Goal: Obtain resource: Download file/media

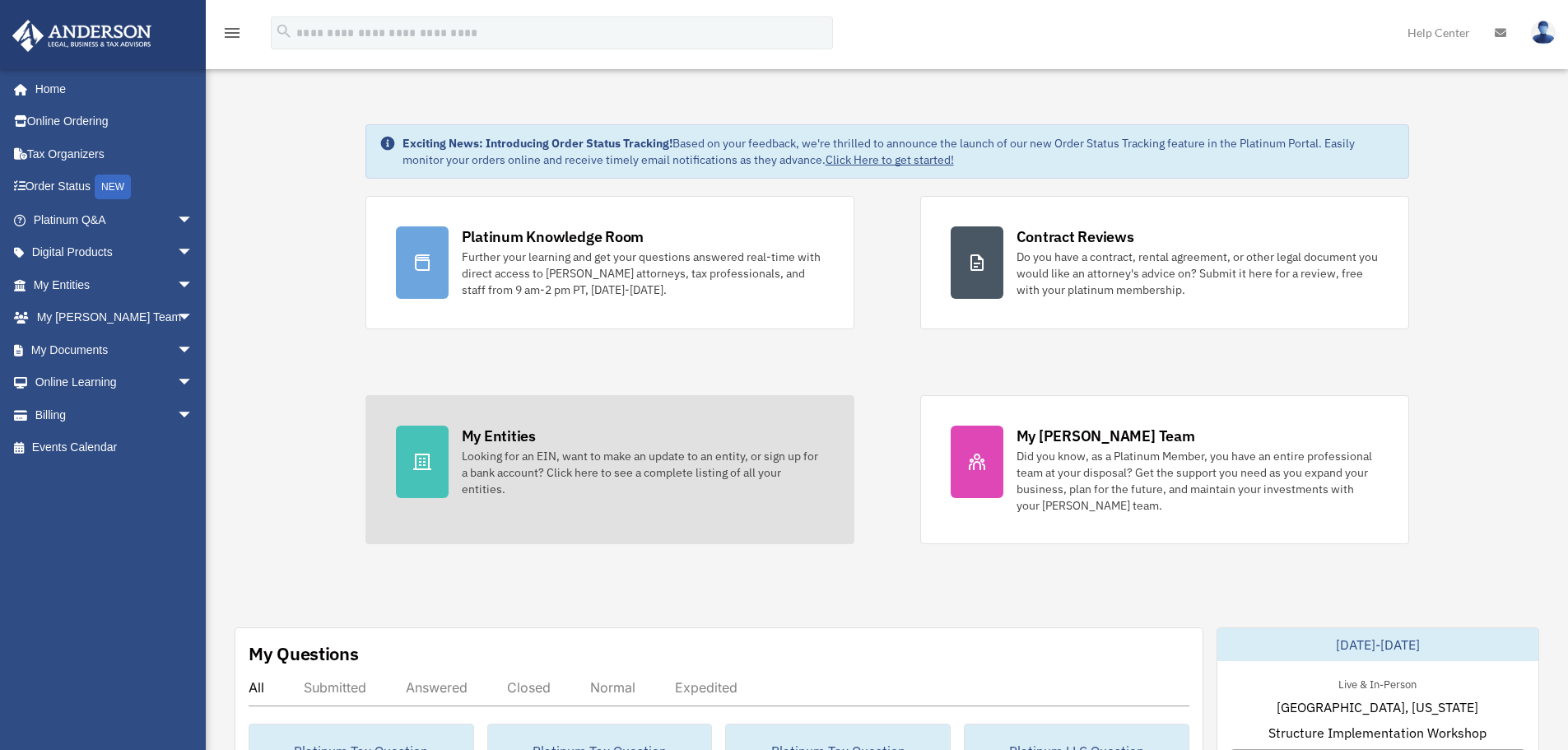
click at [510, 437] on div "My Entities" at bounding box center [498, 435] width 74 height 21
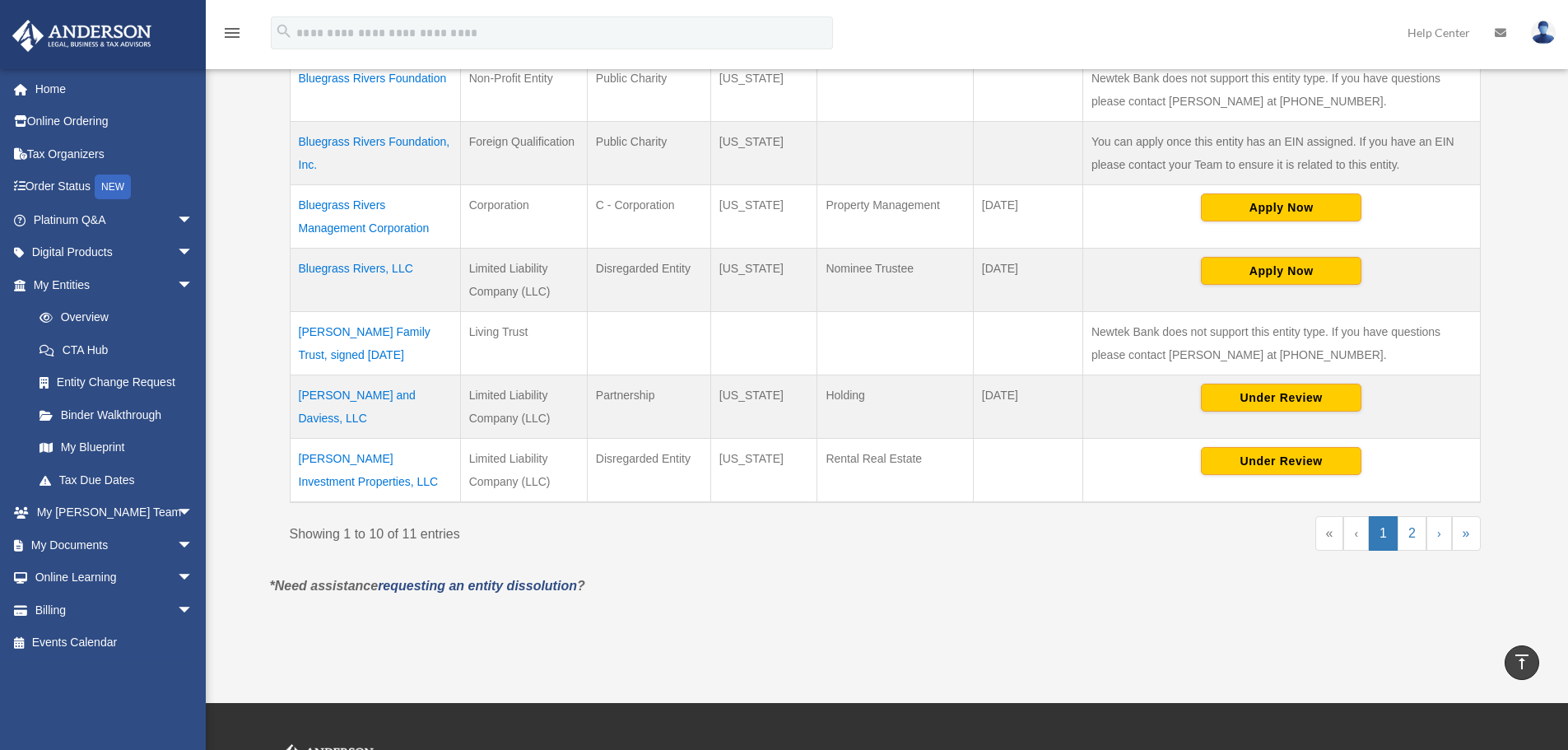
scroll to position [577, 0]
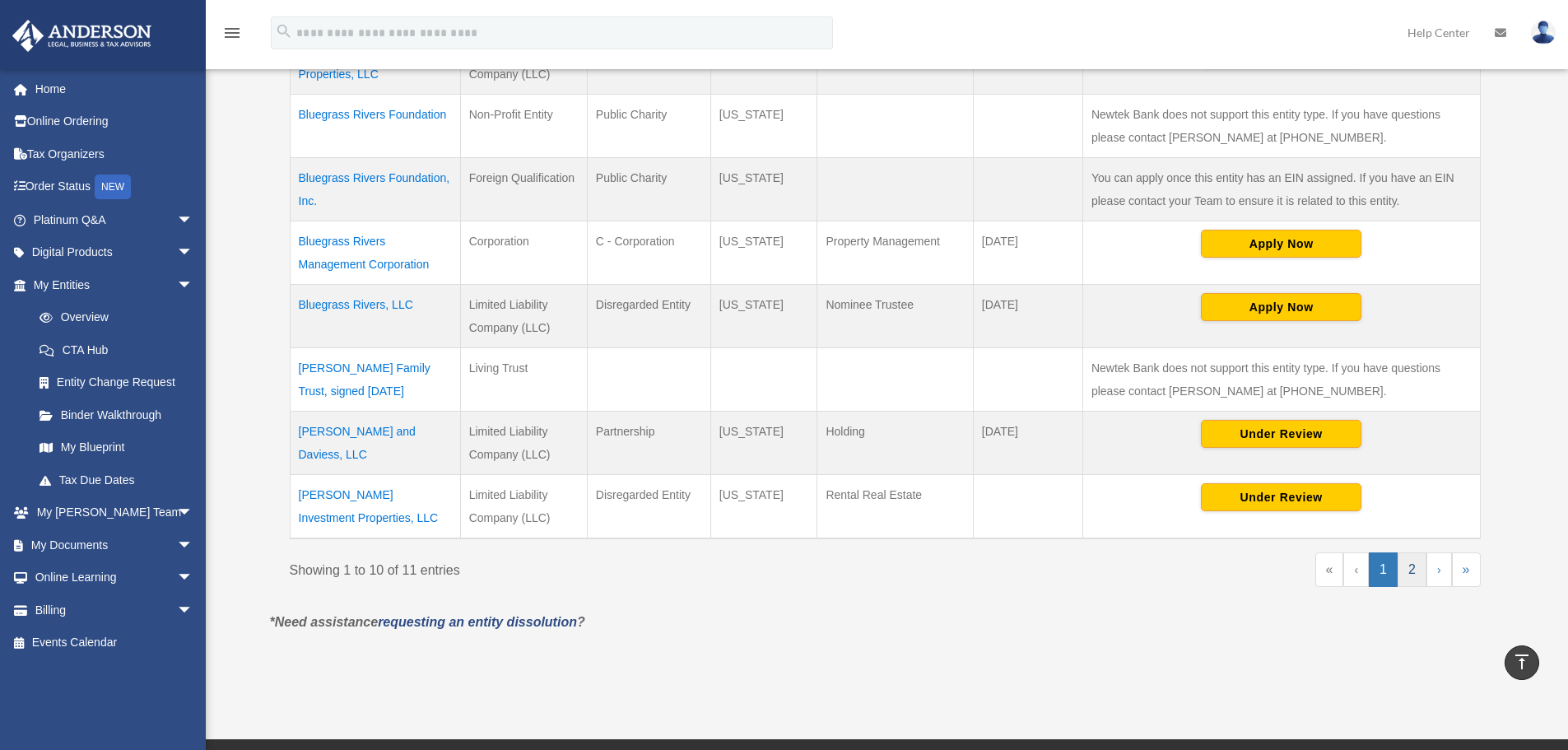
click at [1417, 561] on link "2" at bounding box center [1412, 570] width 29 height 34
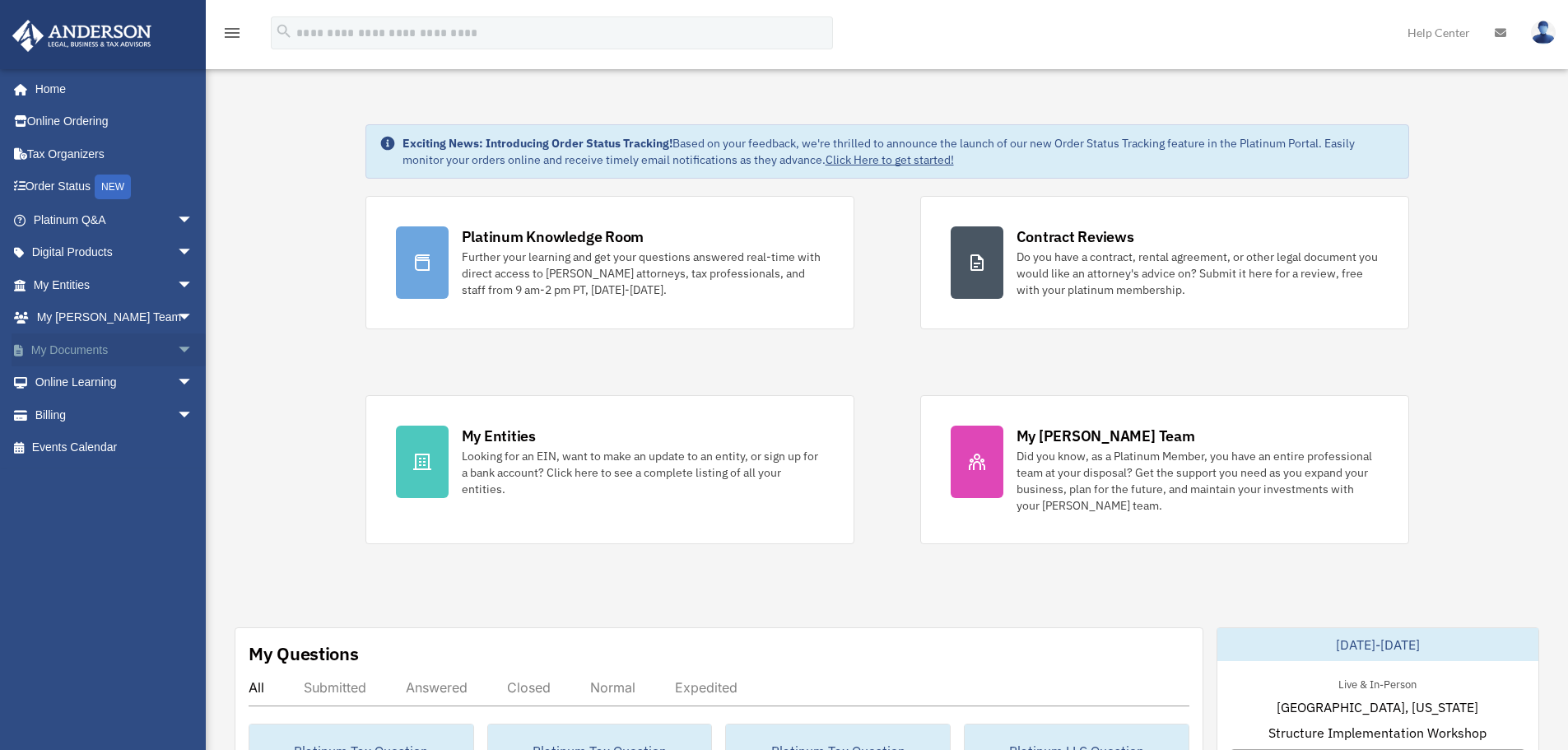
click at [177, 340] on span "arrow_drop_down" at bounding box center [193, 350] width 33 height 34
click at [68, 382] on link "Box" at bounding box center [120, 383] width 195 height 33
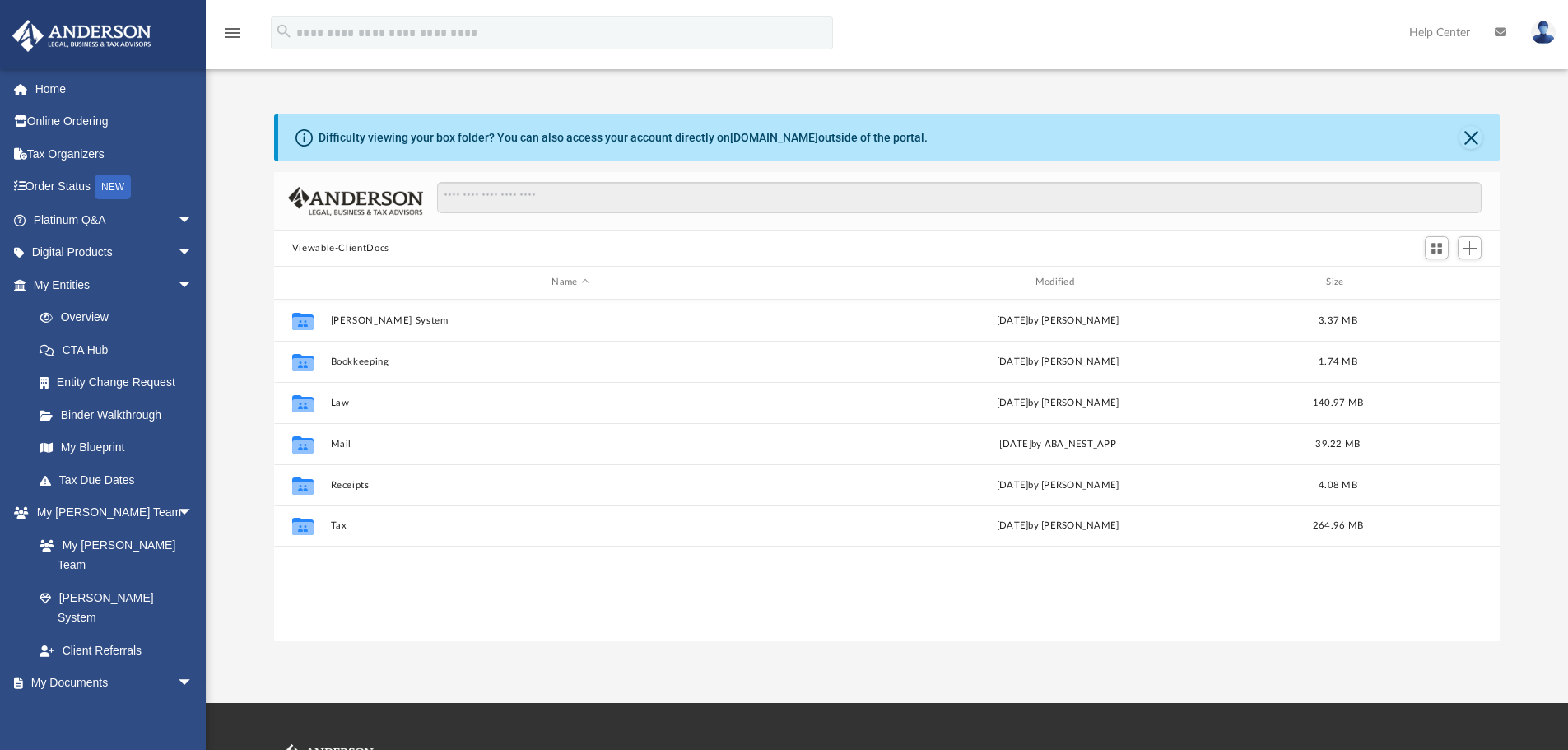
scroll to position [363, 1213]
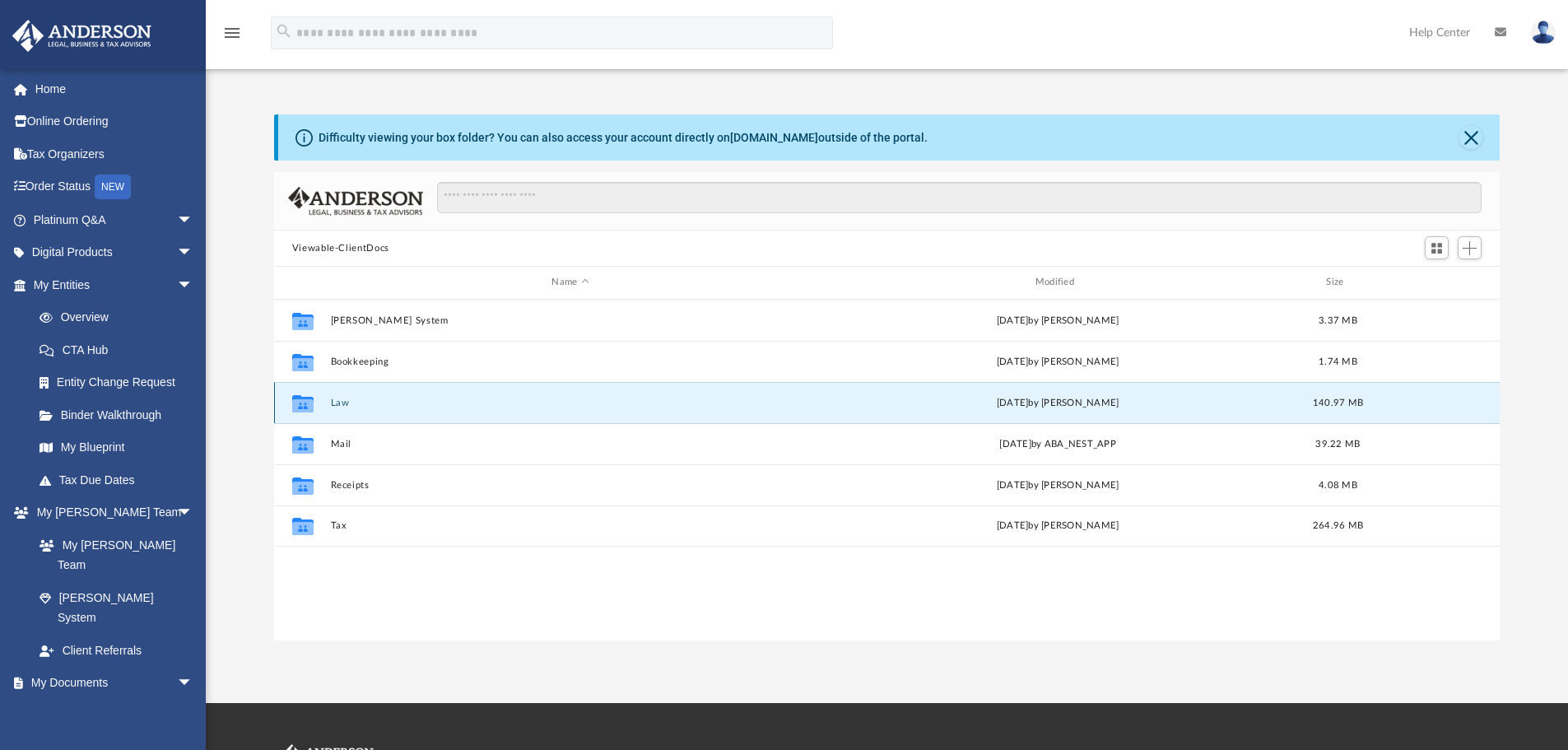
click at [334, 398] on button "Law" at bounding box center [569, 404] width 479 height 11
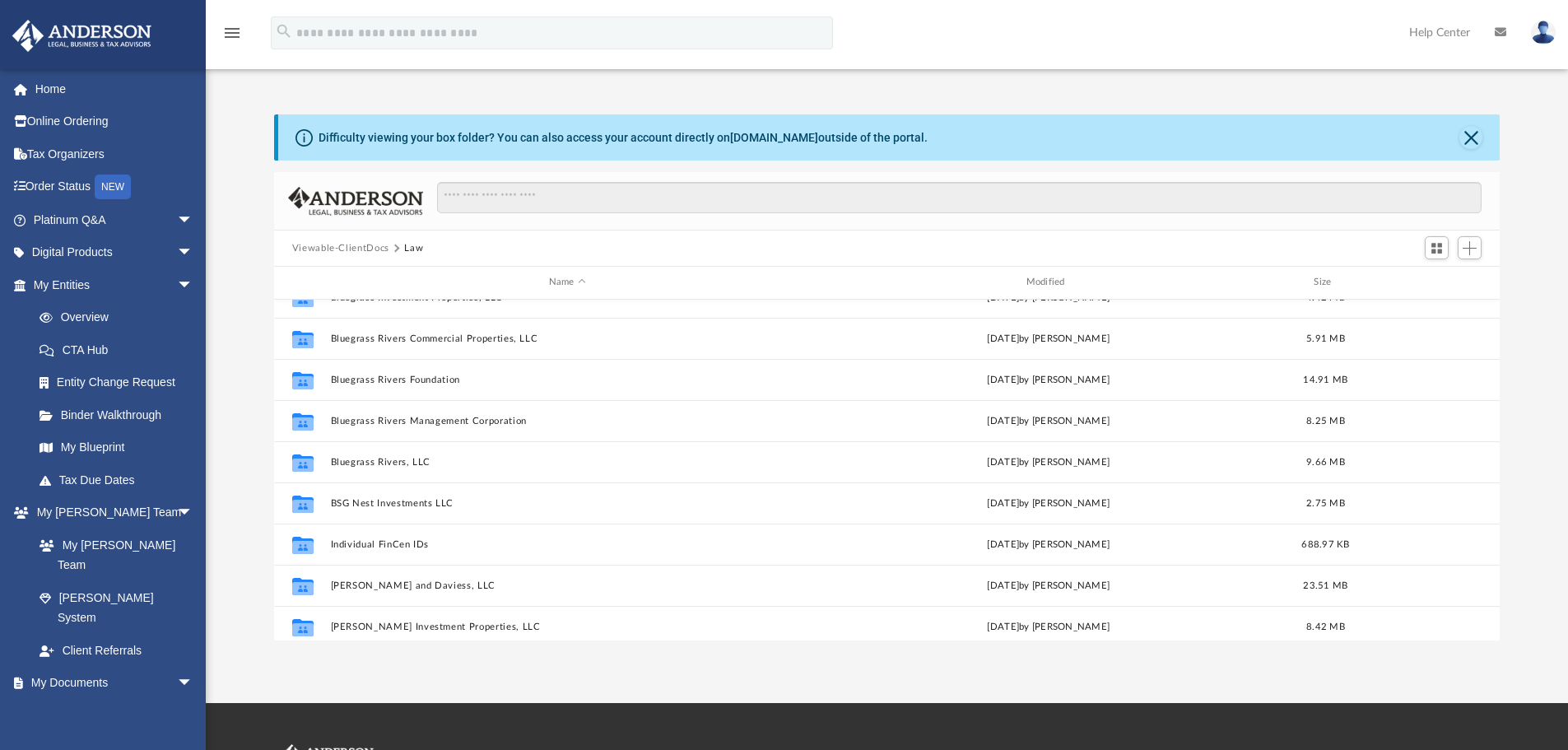
scroll to position [153, 0]
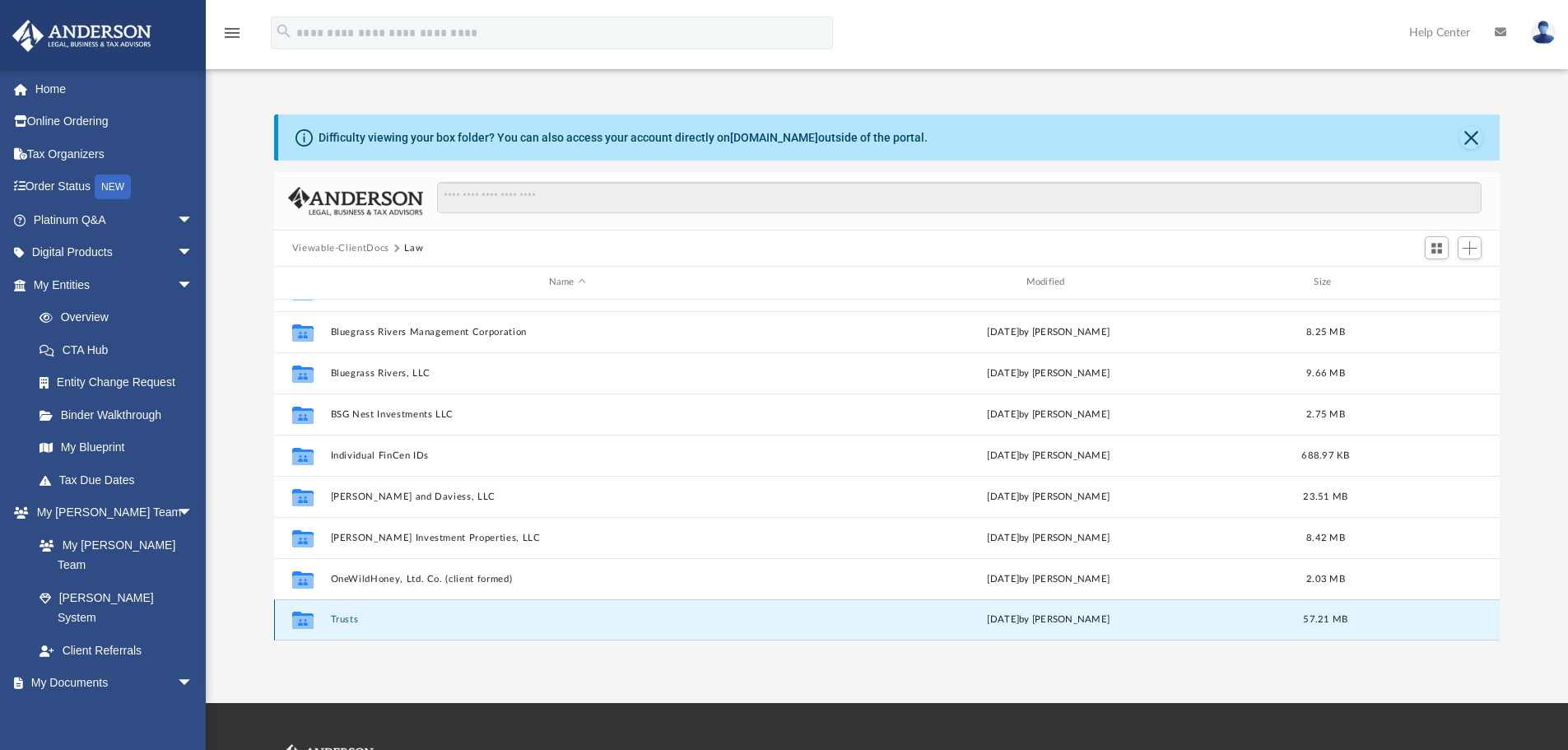
click at [342, 615] on button "Trusts" at bounding box center [566, 619] width 474 height 11
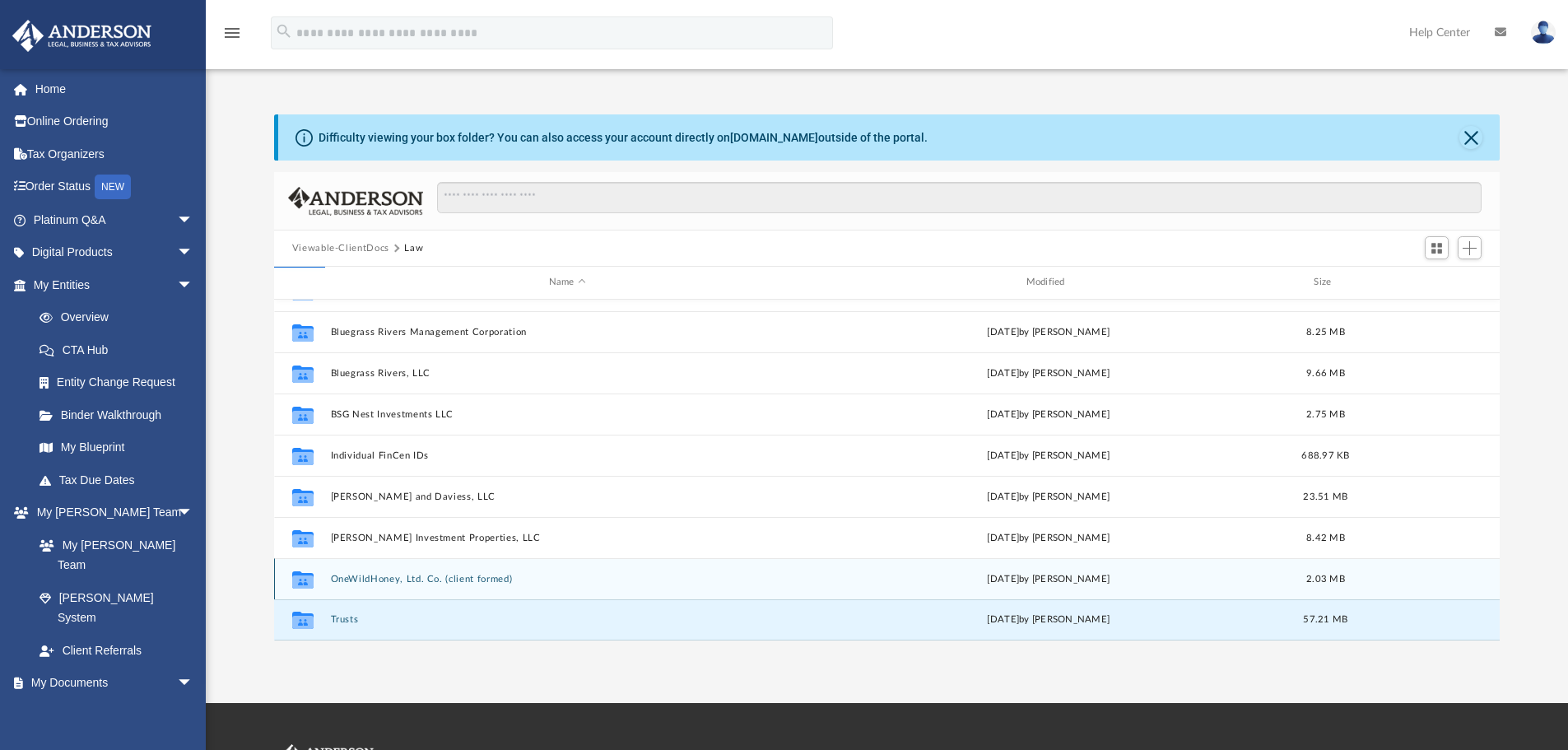
scroll to position [0, 0]
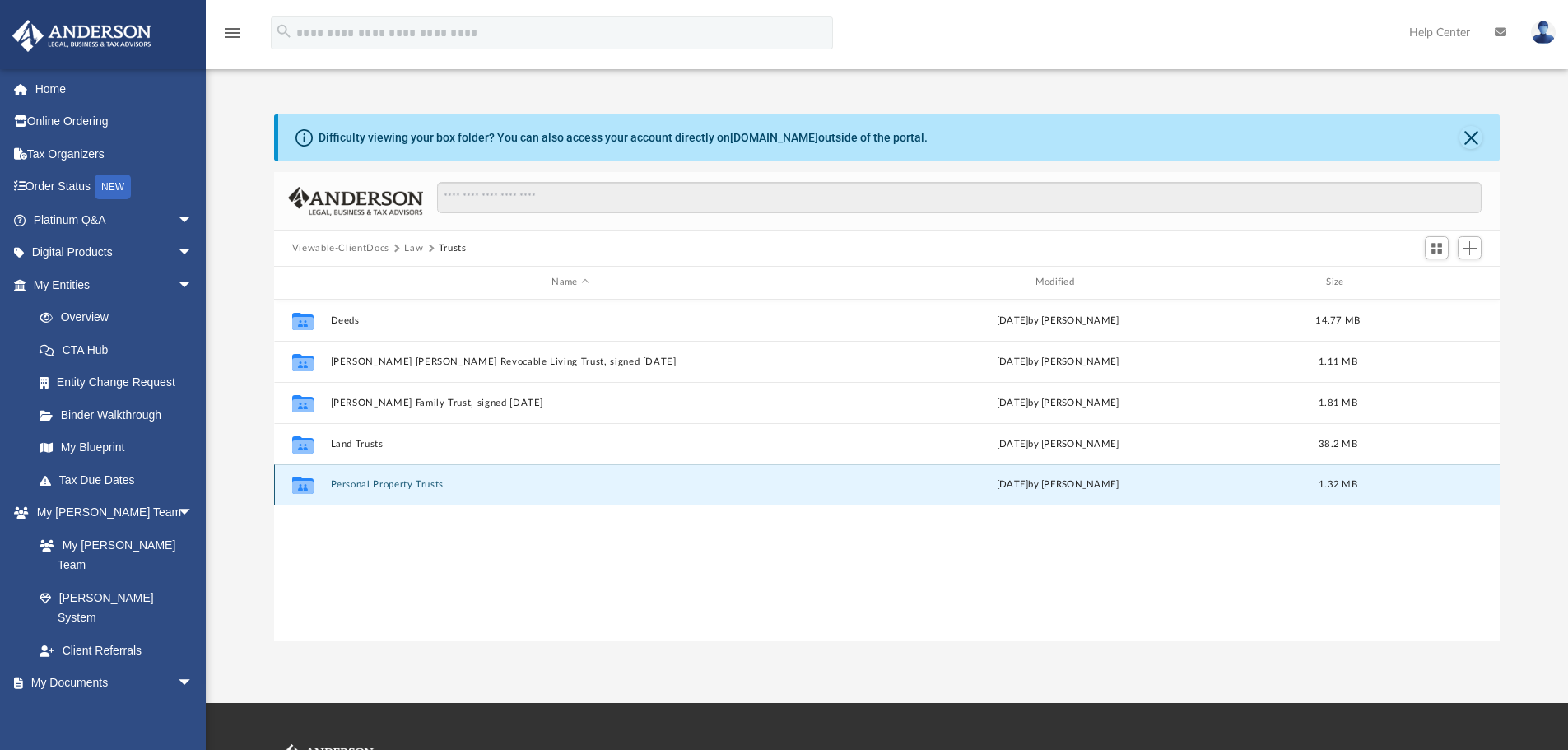
click at [368, 479] on button "Personal Property Trusts" at bounding box center [569, 484] width 479 height 11
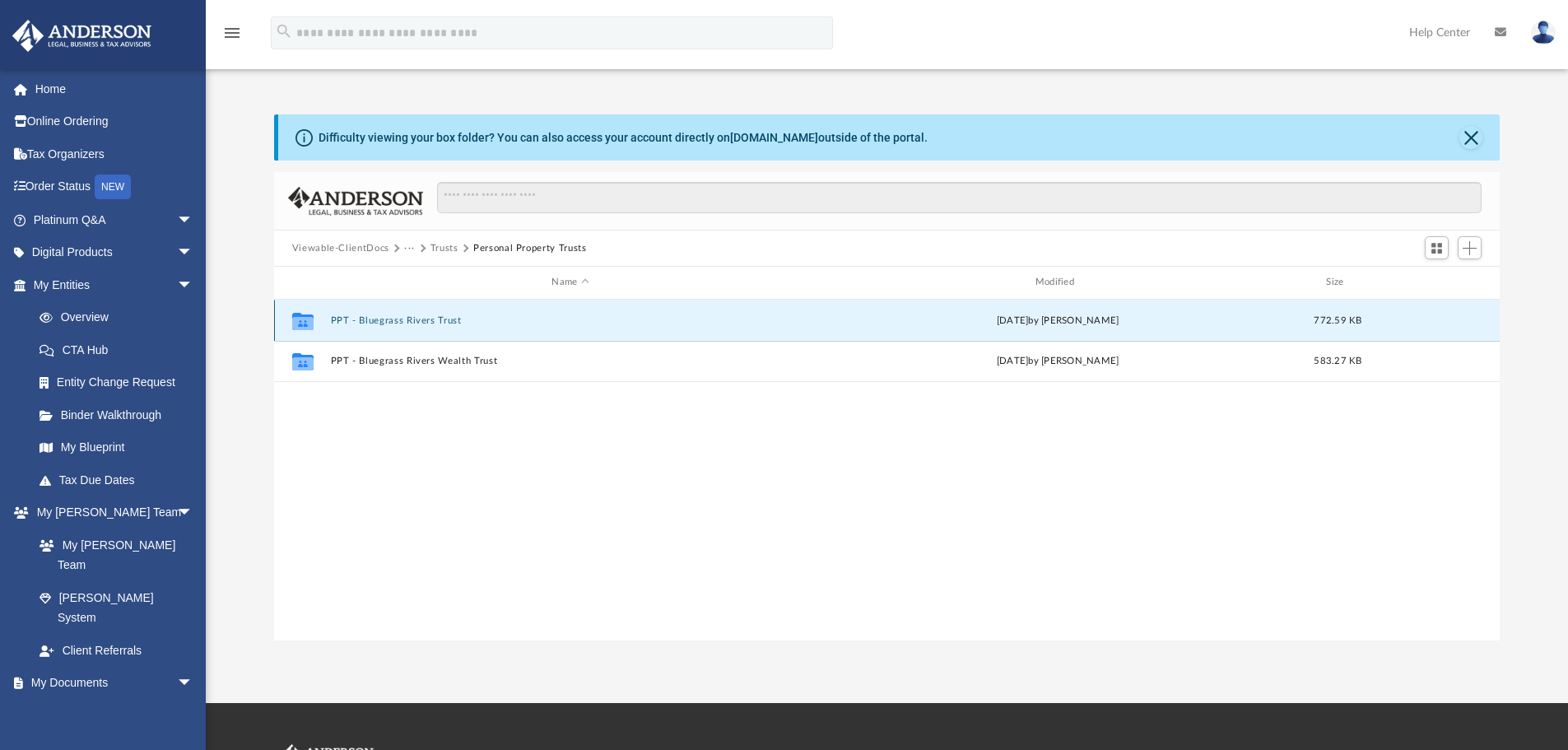
click at [425, 316] on button "PPT - Bluegrass Rivers Trust" at bounding box center [569, 321] width 479 height 11
click at [446, 325] on button "Bluegrass Rivers Trust - DocuSigned.pdf" at bounding box center [569, 321] width 479 height 11
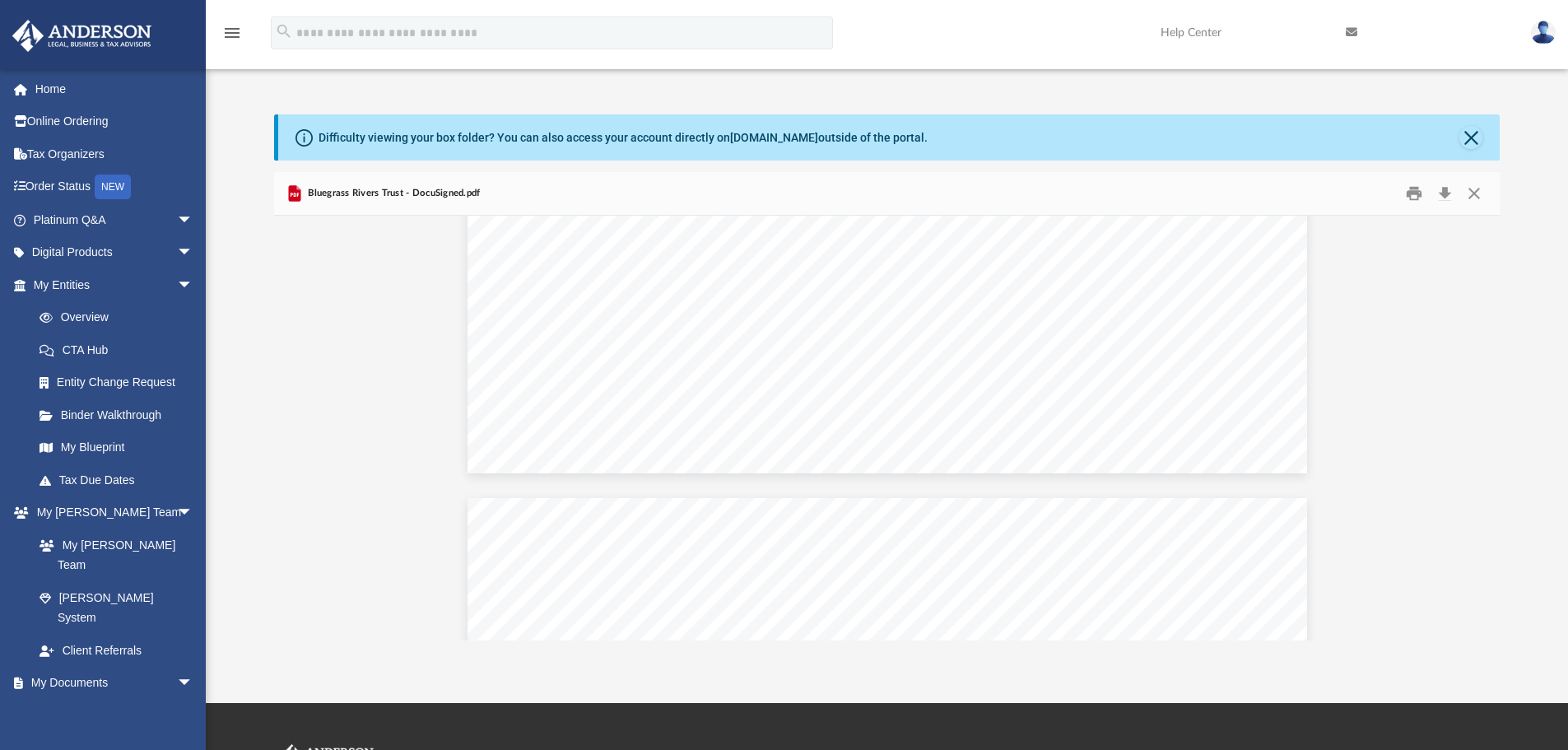
scroll to position [3046, 0]
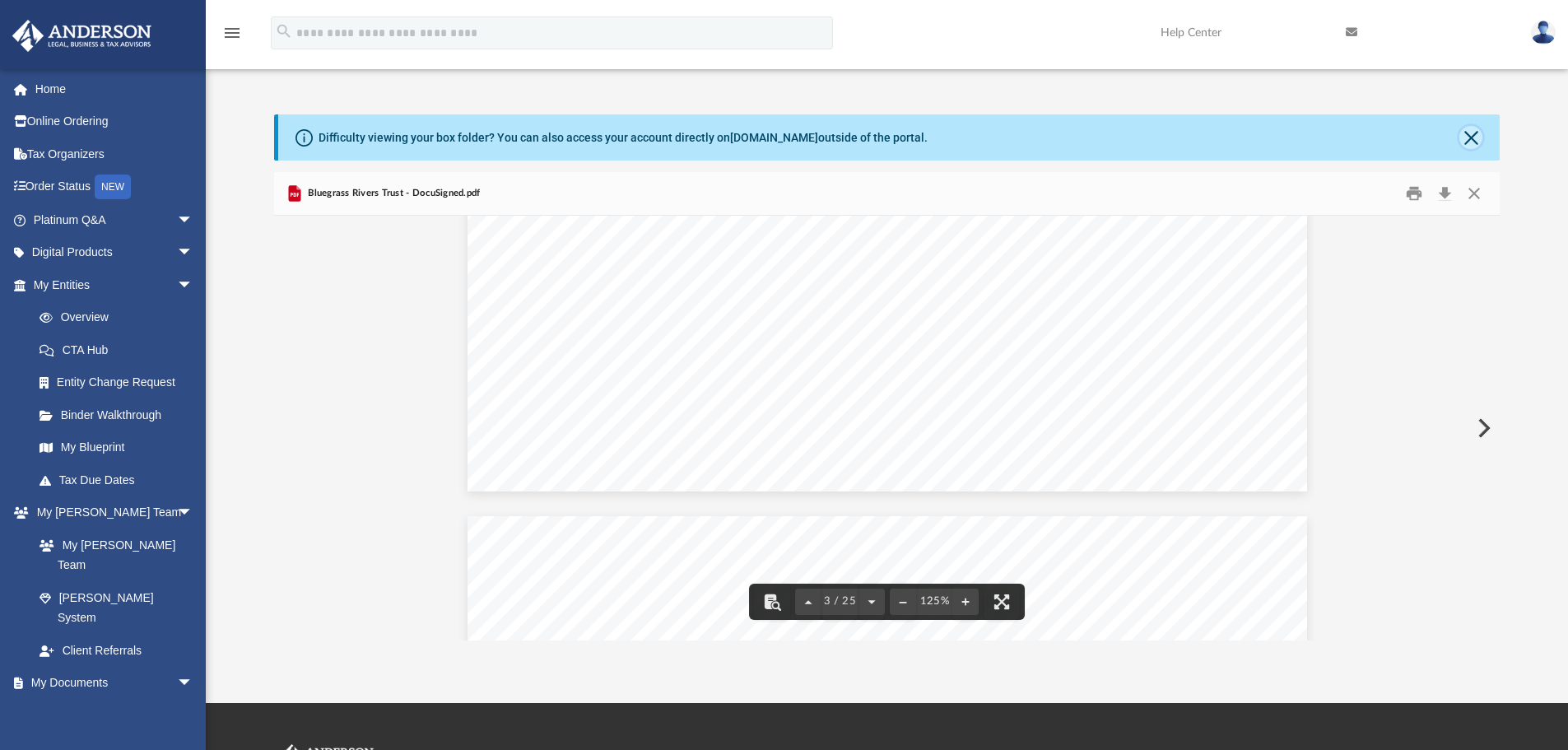
click at [1463, 133] on button "Close" at bounding box center [1470, 137] width 23 height 23
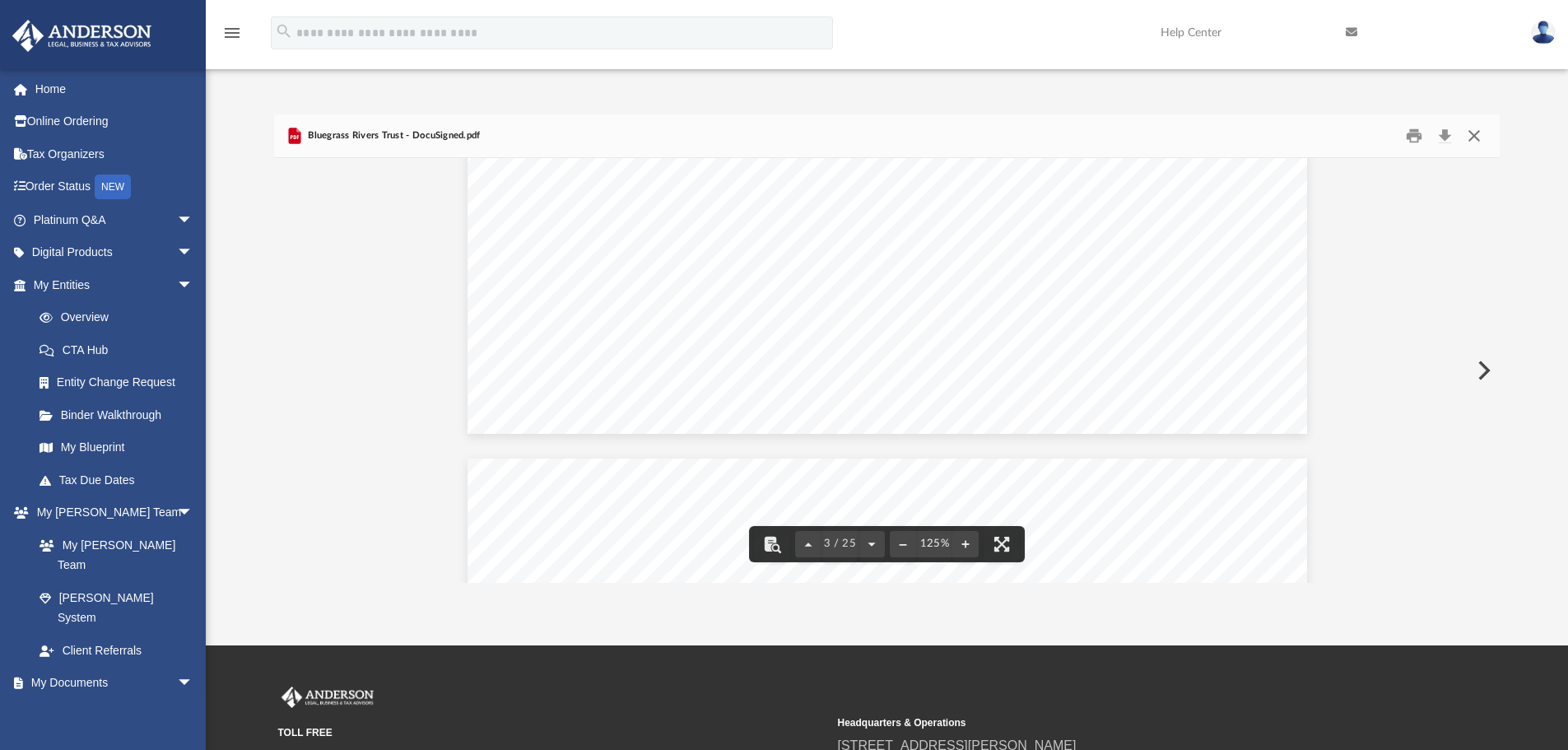
click at [1471, 138] on button "Close" at bounding box center [1474, 136] width 30 height 25
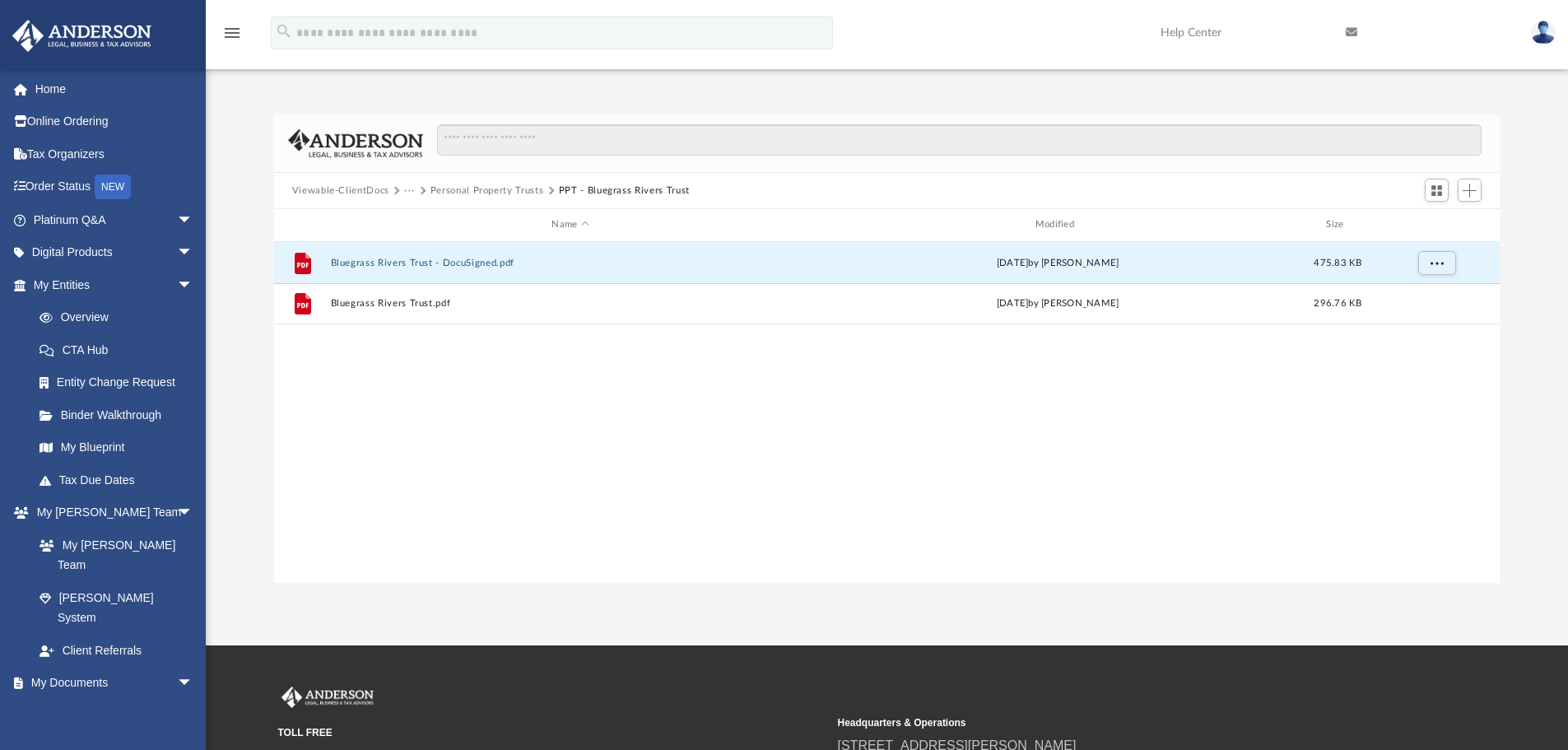
click at [496, 184] on button "Personal Property Trusts" at bounding box center [487, 190] width 113 height 15
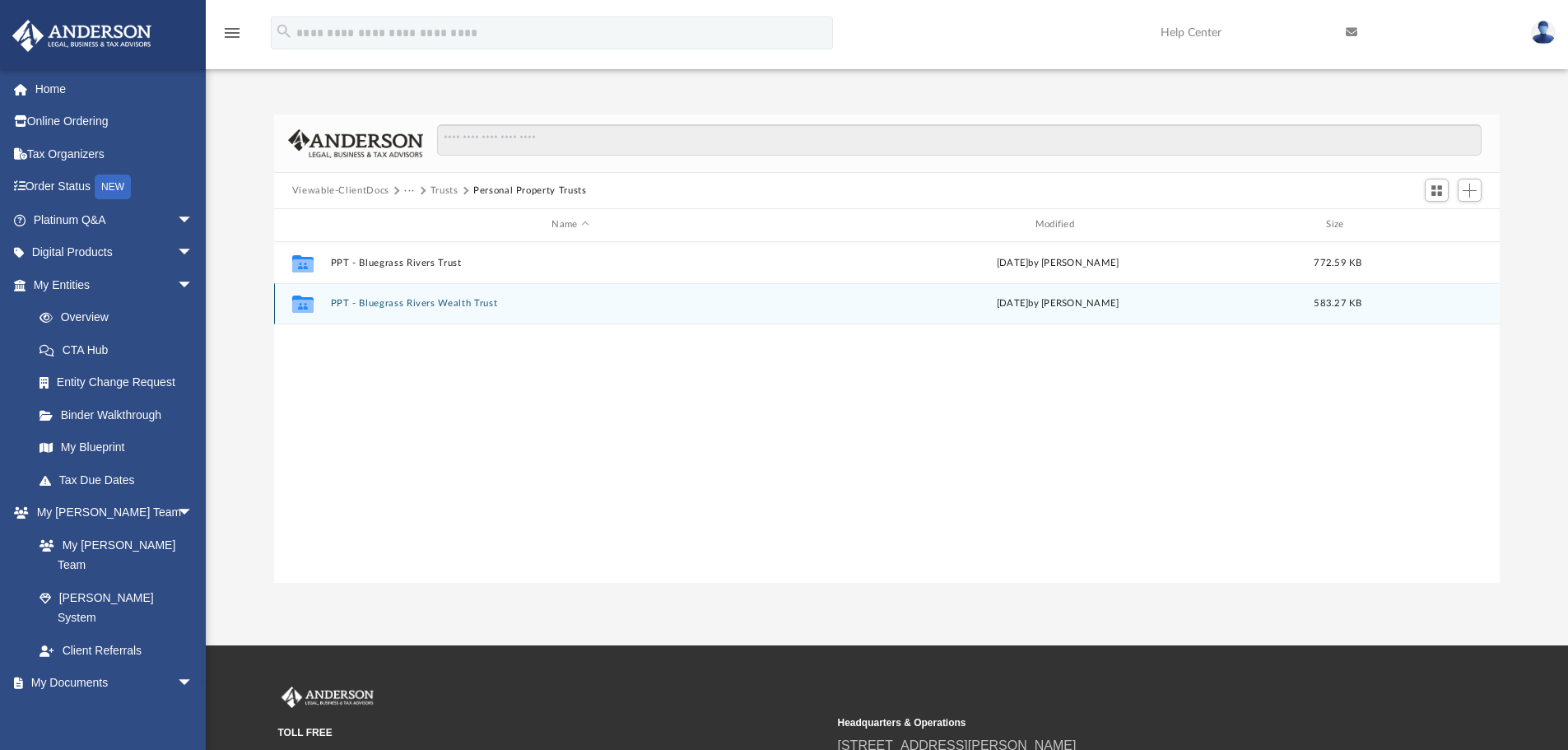
click at [459, 301] on button "PPT - Bluegrass Rivers Wealth Trust" at bounding box center [569, 304] width 479 height 11
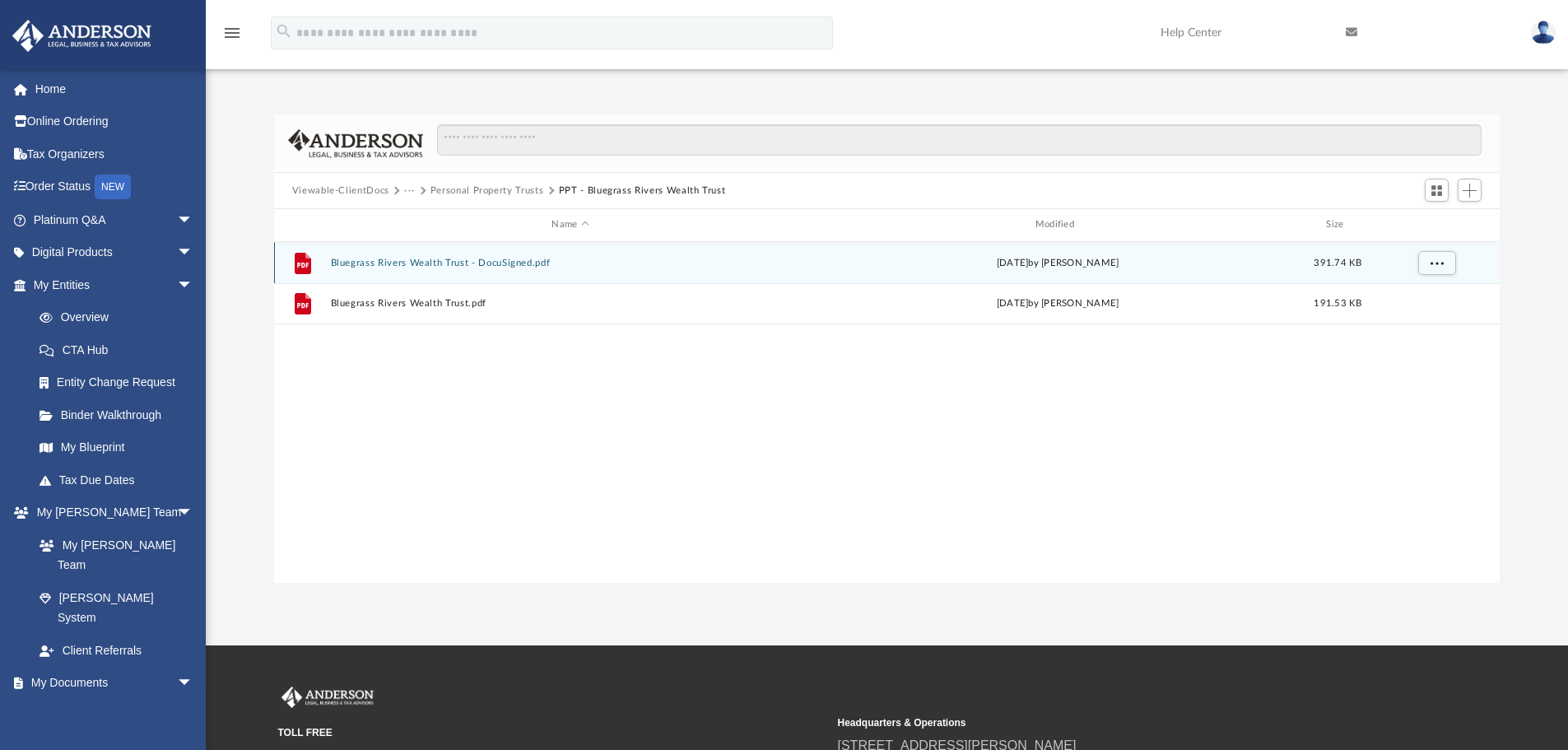
click at [520, 262] on button "Bluegrass Rivers Wealth Trust - DocuSigned.pdf" at bounding box center [569, 263] width 479 height 11
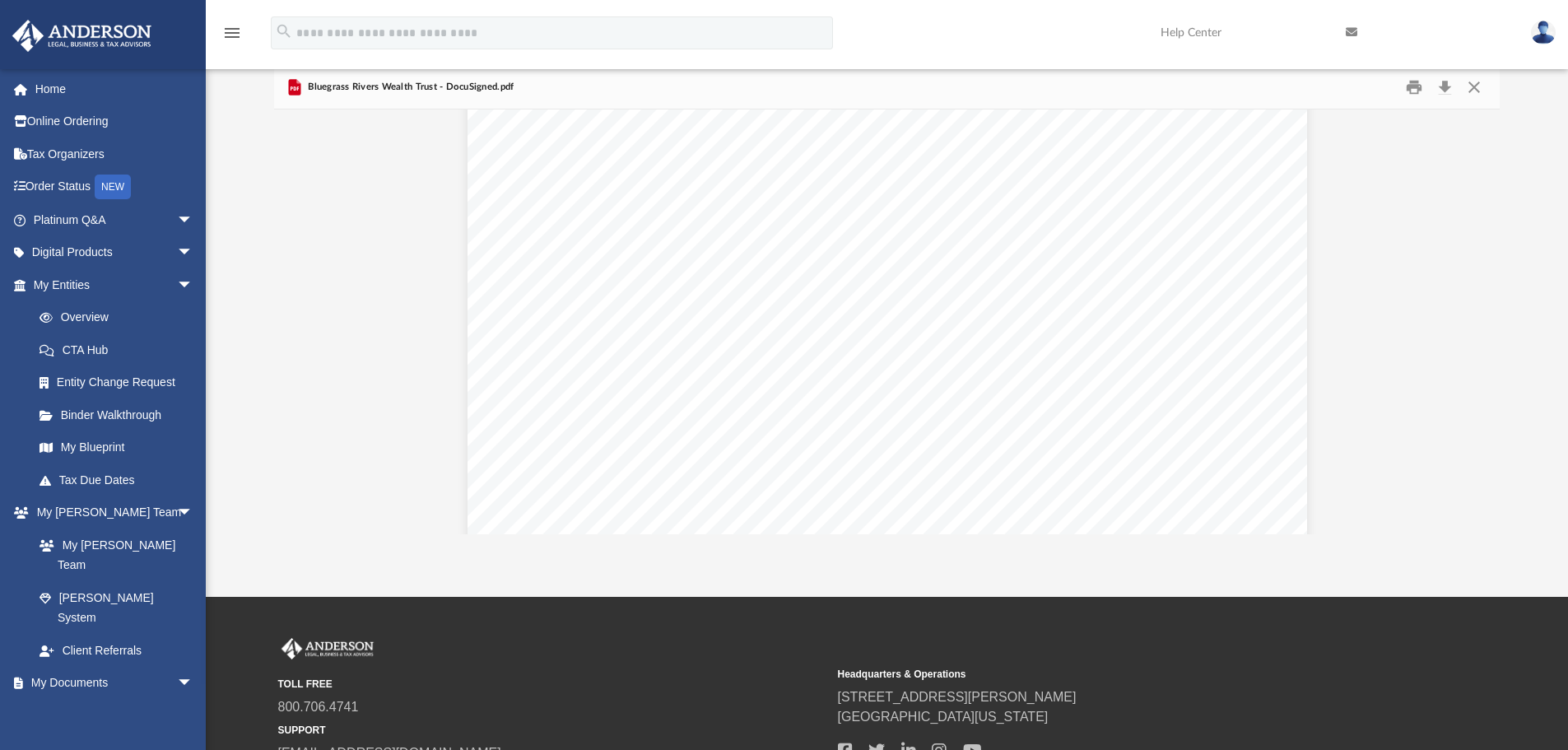
scroll to position [25, 0]
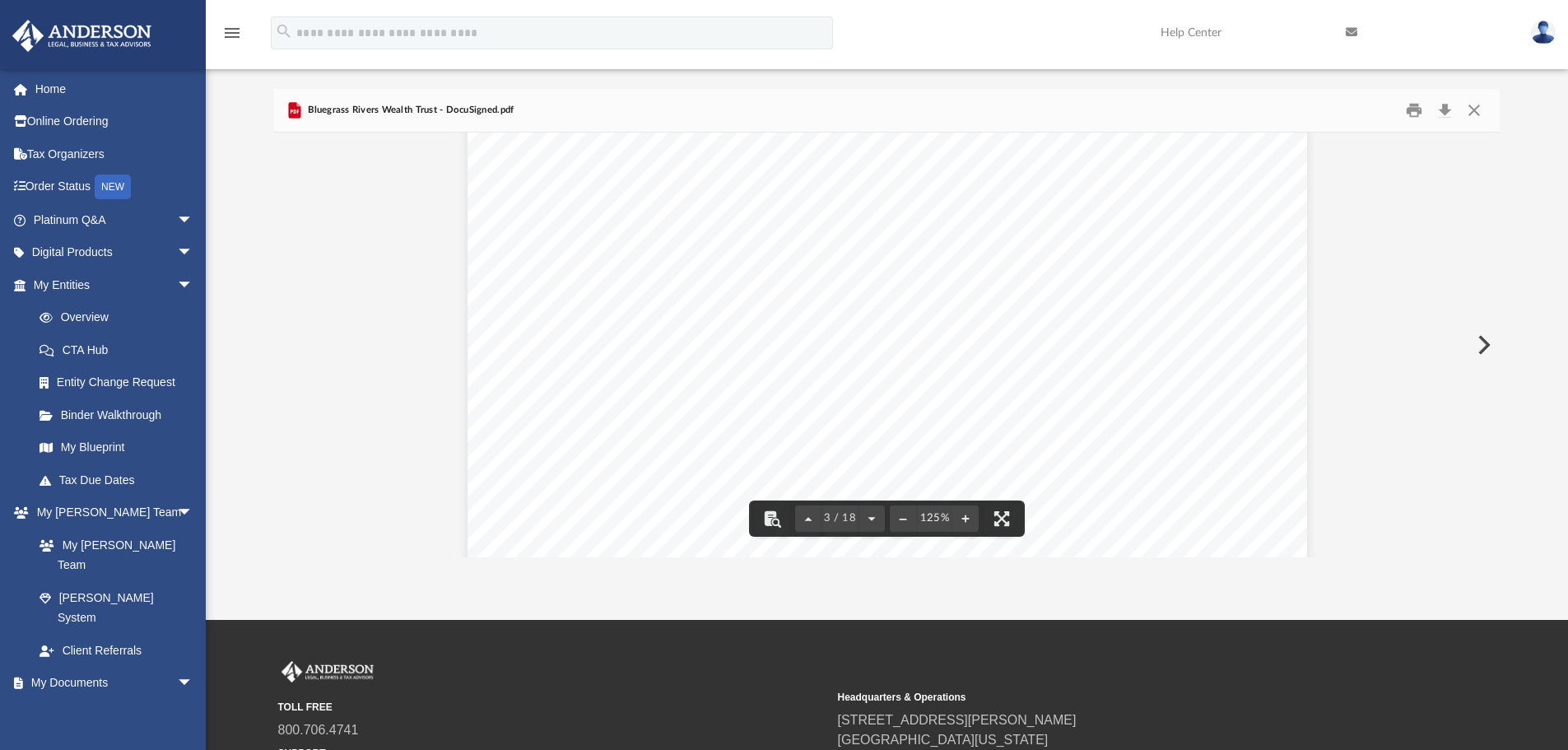
click at [1246, 591] on div "App bearingpoint@msn.com Sign Out Bluegrass.Rivers@outlook.com Home Online Orde…" at bounding box center [784, 297] width 1568 height 646
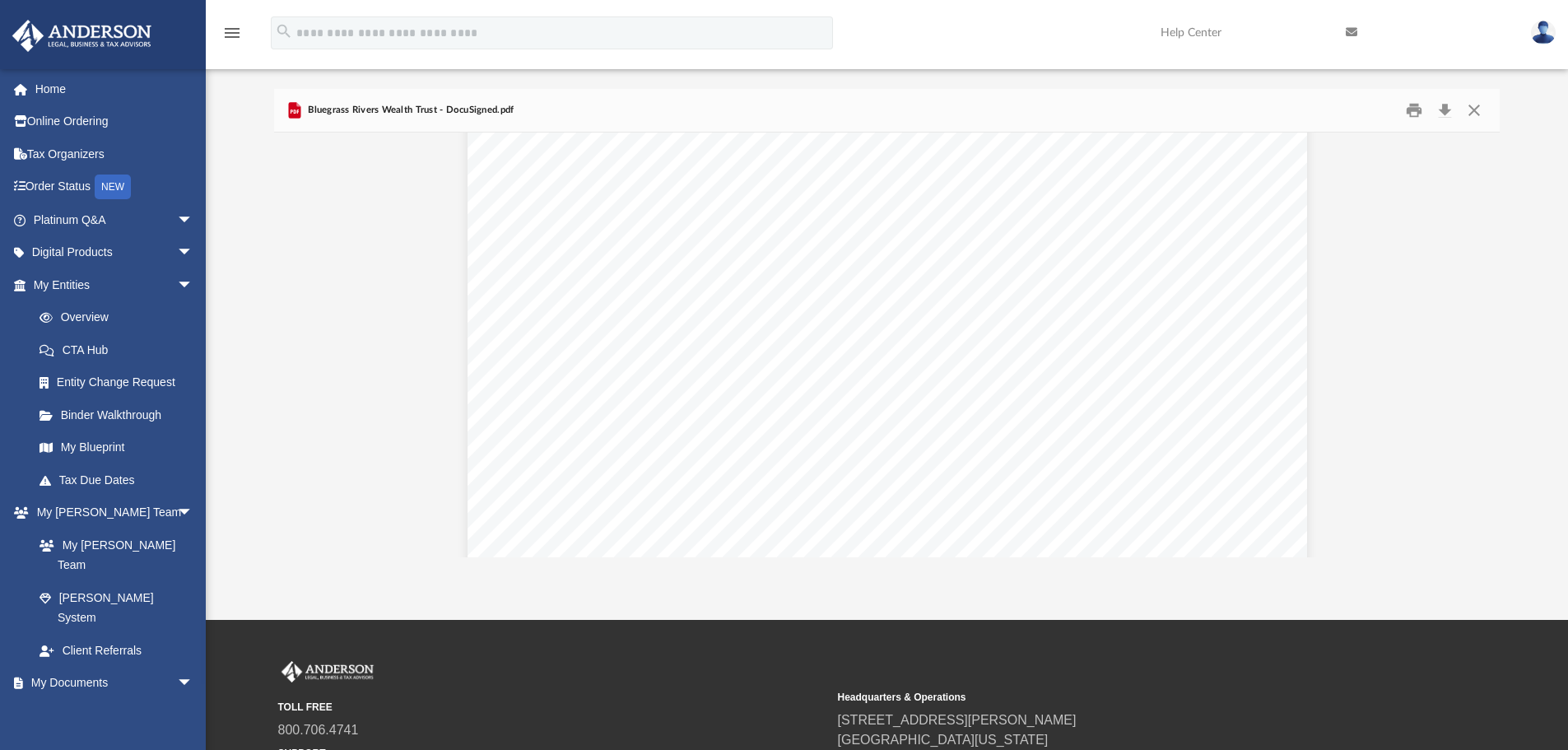
scroll to position [0, 0]
click at [1472, 108] on button "Close" at bounding box center [1474, 111] width 30 height 25
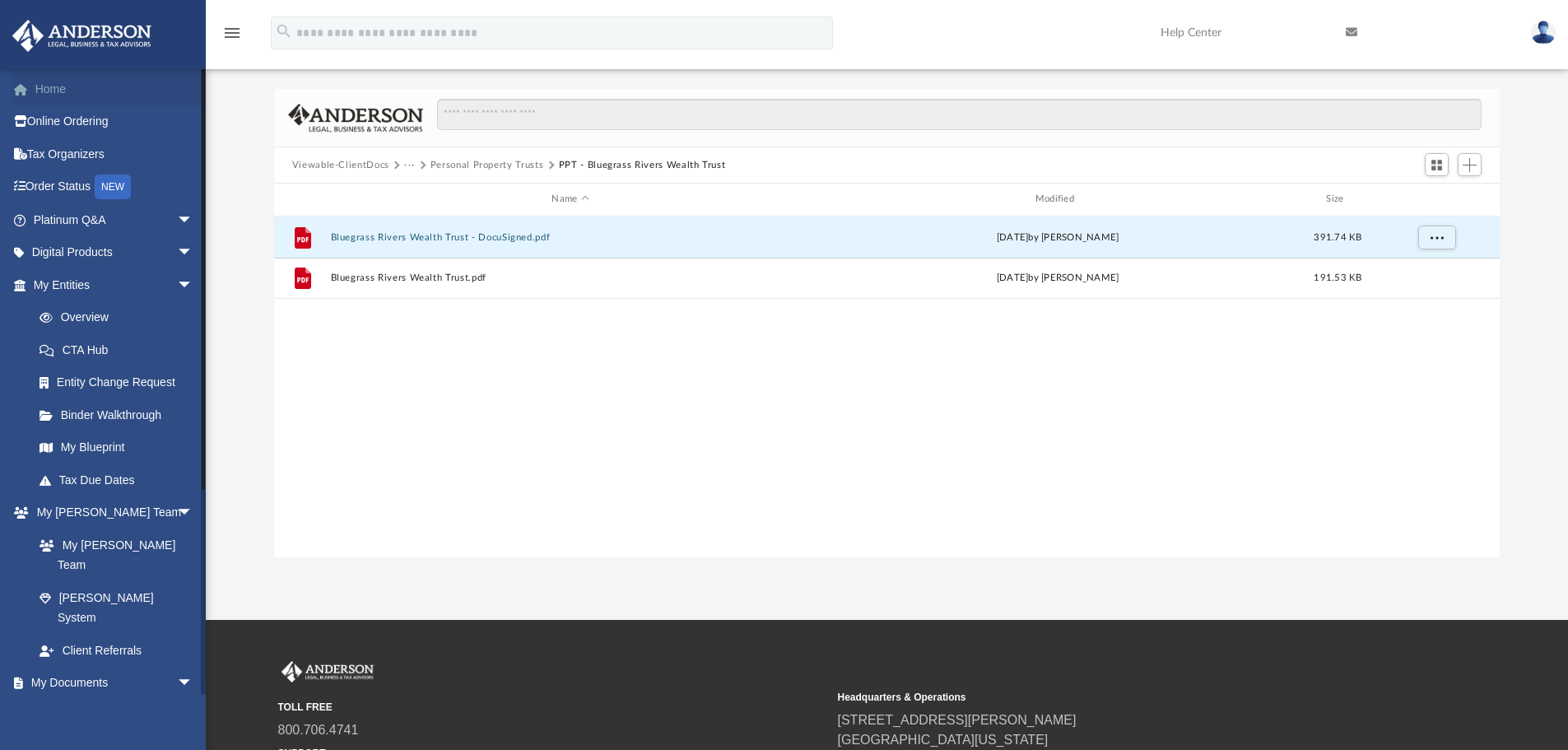
click at [71, 94] on link "Home" at bounding box center [115, 89] width 207 height 33
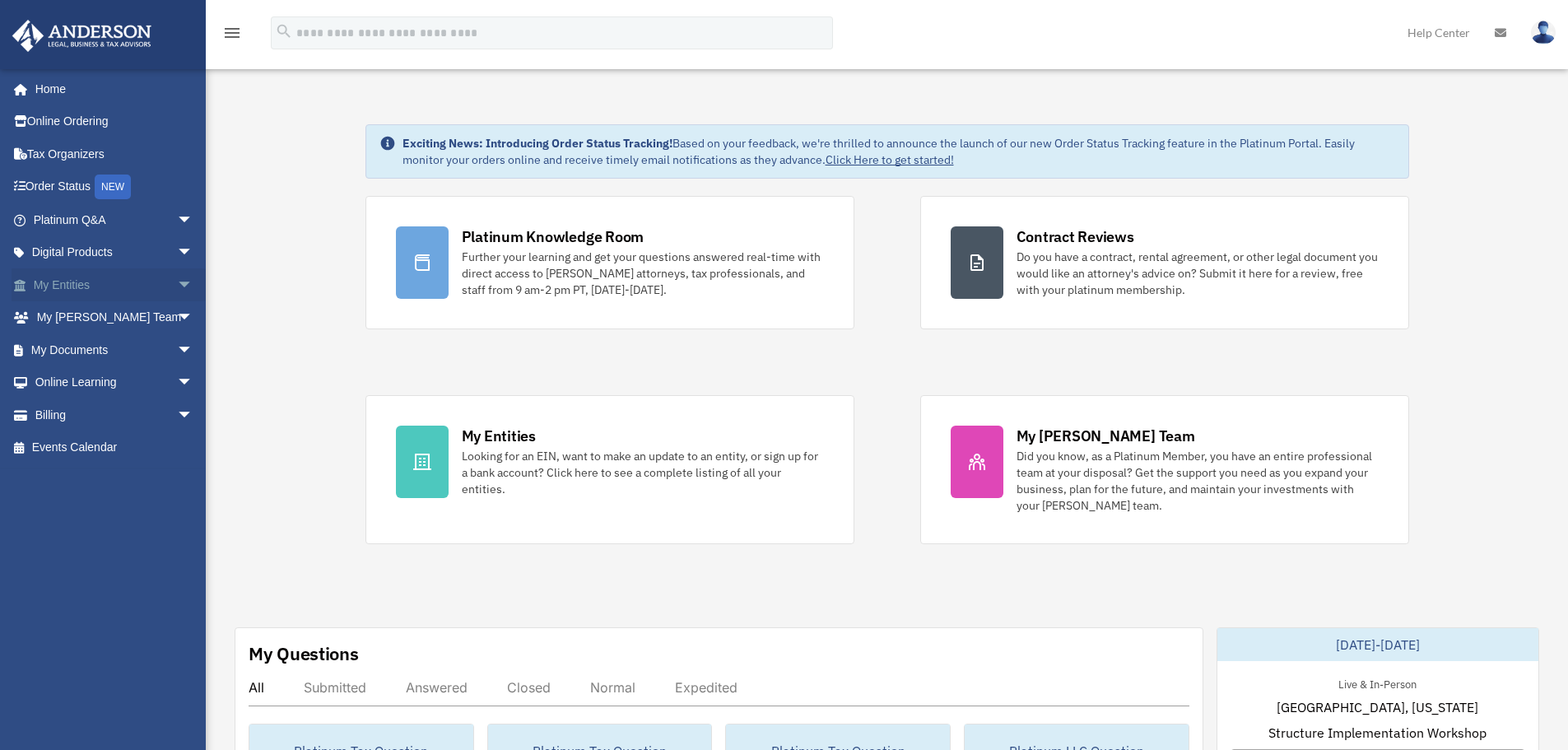
click at [177, 280] on span "arrow_drop_down" at bounding box center [193, 285] width 33 height 34
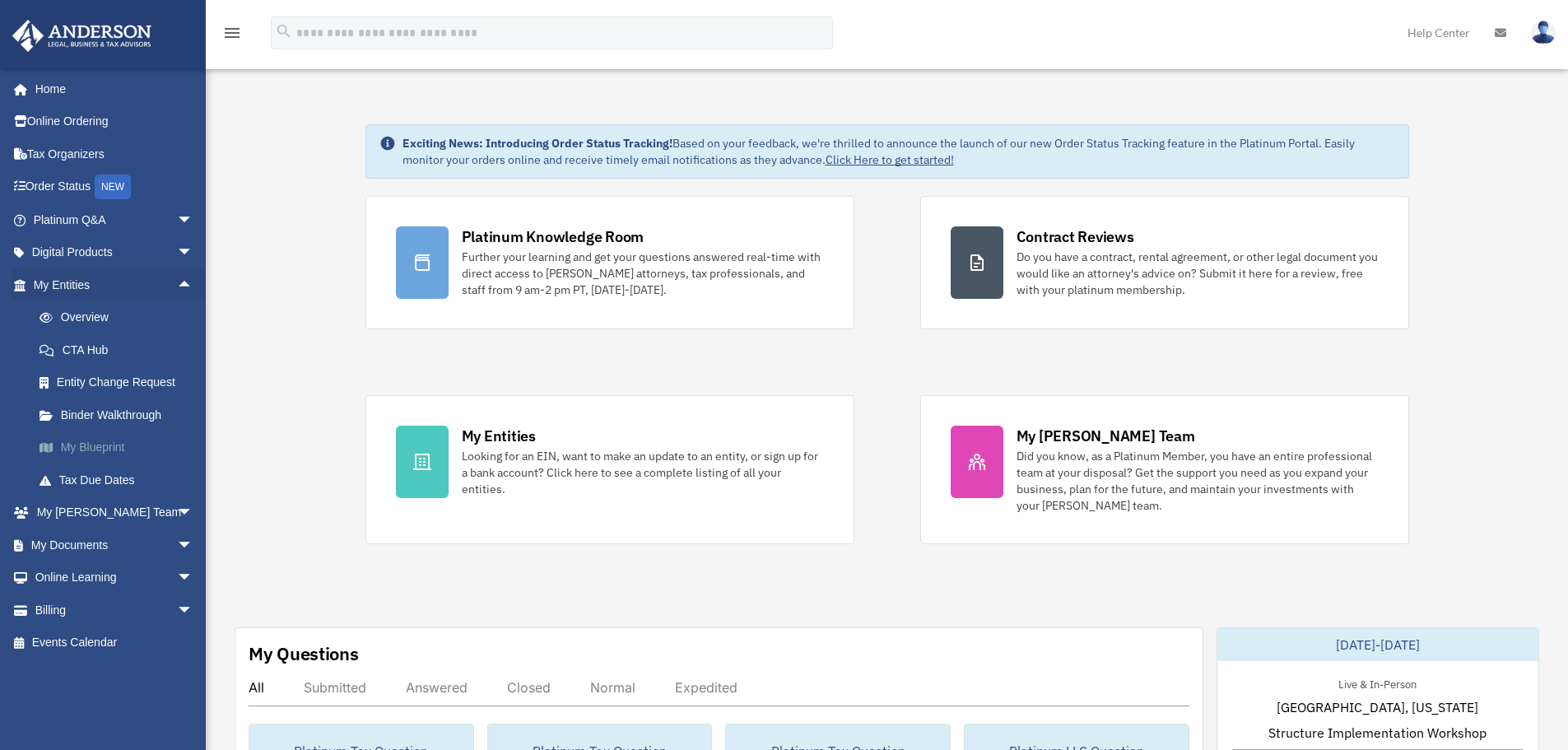
click at [111, 456] on link "My Blueprint" at bounding box center [120, 448] width 195 height 33
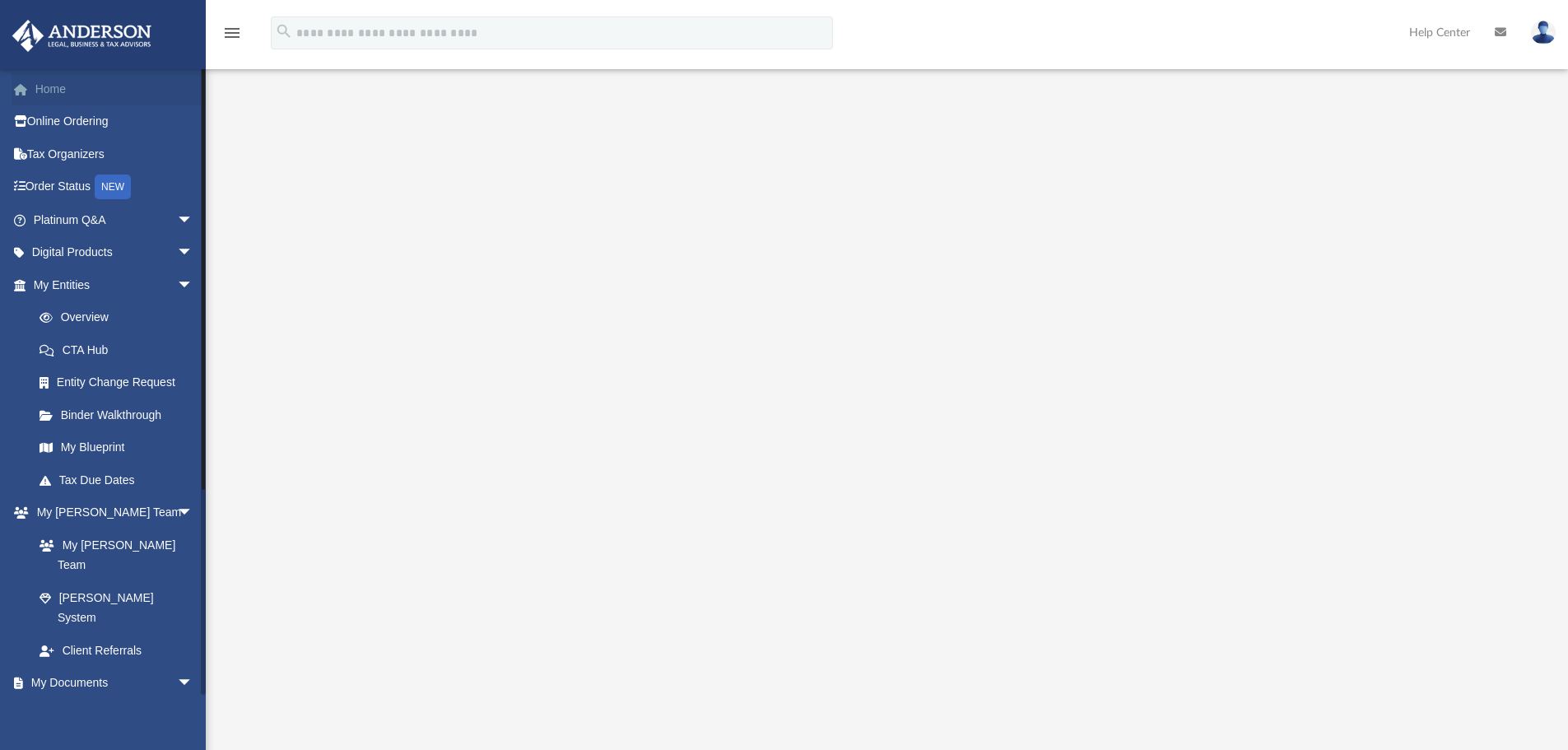
click at [26, 80] on link "Home" at bounding box center [115, 89] width 207 height 33
